Goal: Task Accomplishment & Management: Manage account settings

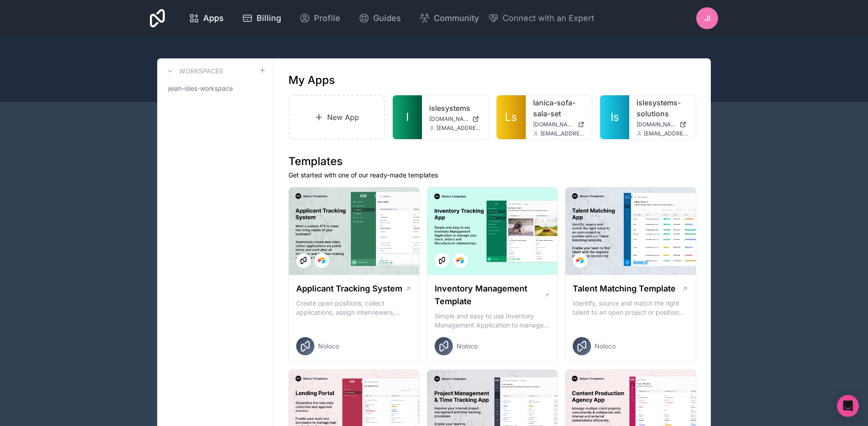
click at [257, 20] on span "Billing" at bounding box center [269, 18] width 25 height 13
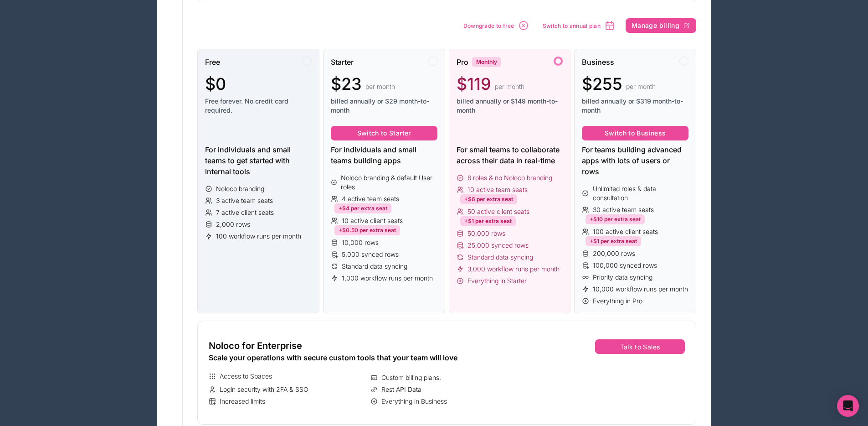
scroll to position [123, 0]
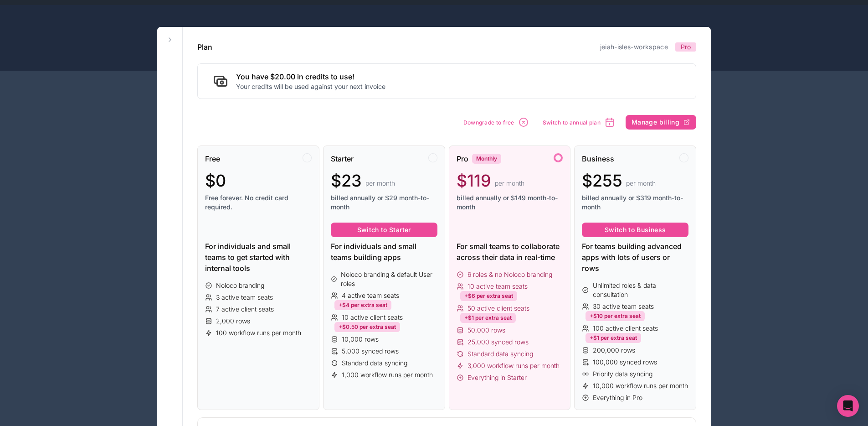
scroll to position [32, 0]
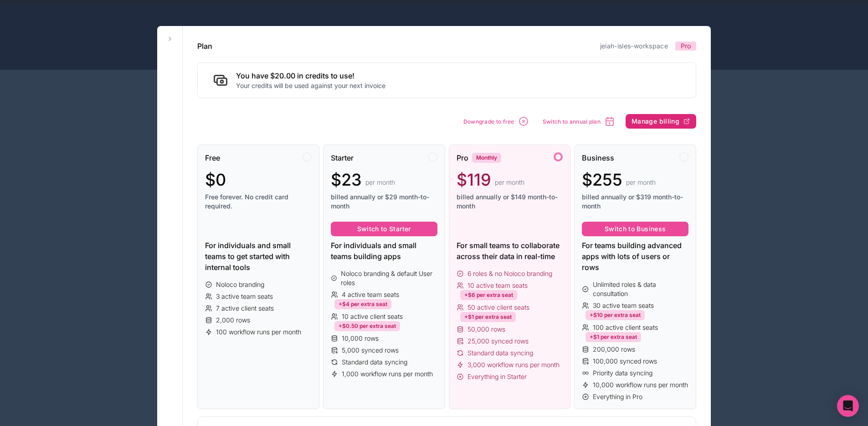
click at [659, 127] on button "Manage billing" at bounding box center [661, 121] width 71 height 15
